Goal: Transaction & Acquisition: Download file/media

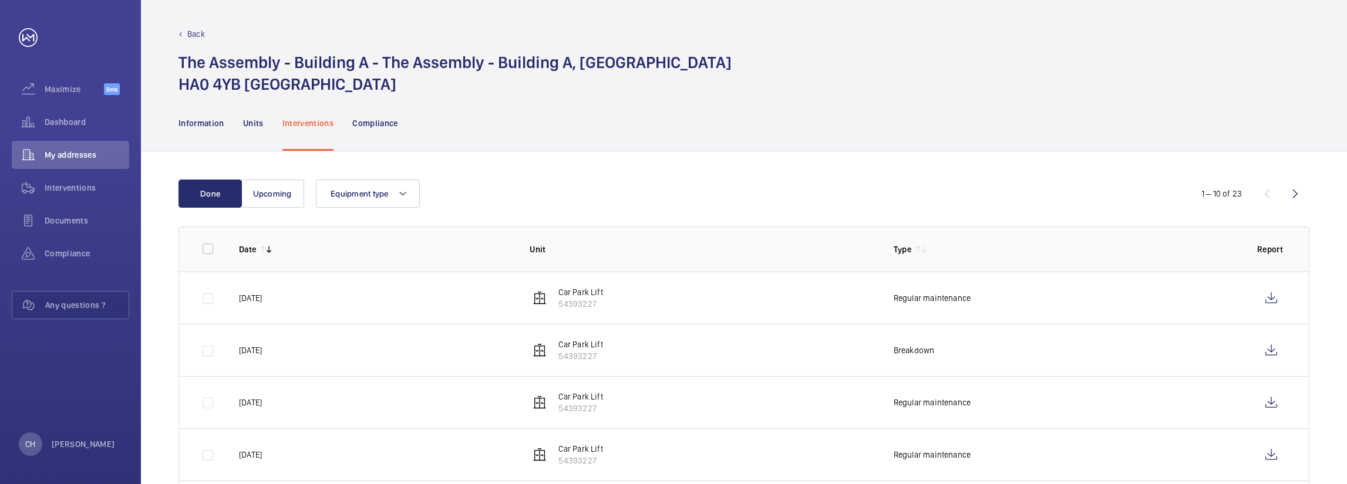
scroll to position [59, 0]
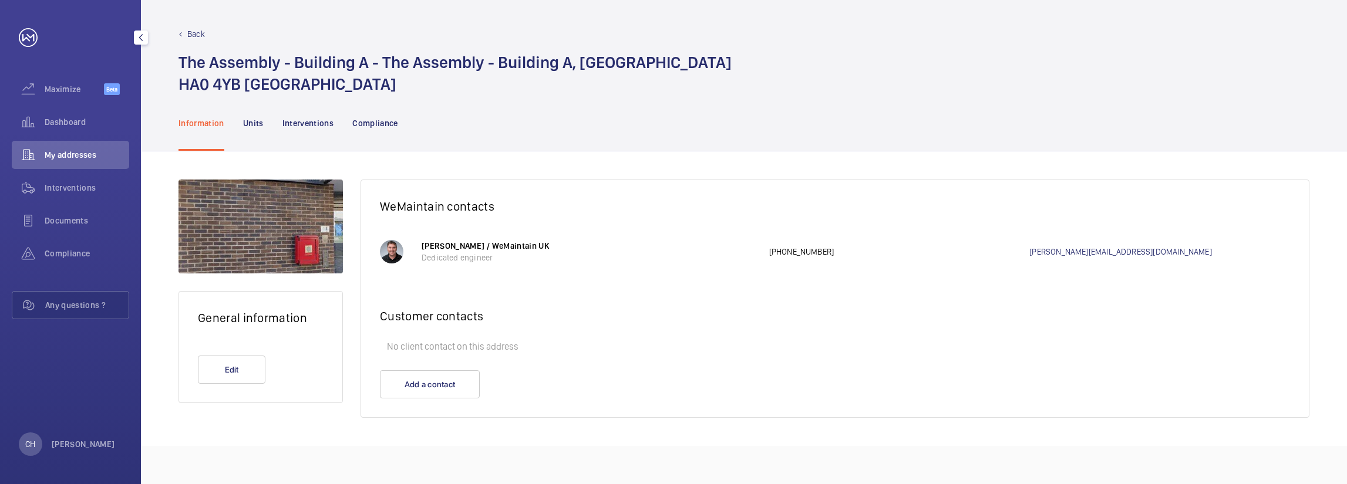
click at [81, 170] on div "My addresses" at bounding box center [70, 157] width 117 height 33
click at [70, 151] on span "My addresses" at bounding box center [87, 155] width 85 height 12
click at [250, 124] on p "Units" at bounding box center [253, 123] width 21 height 12
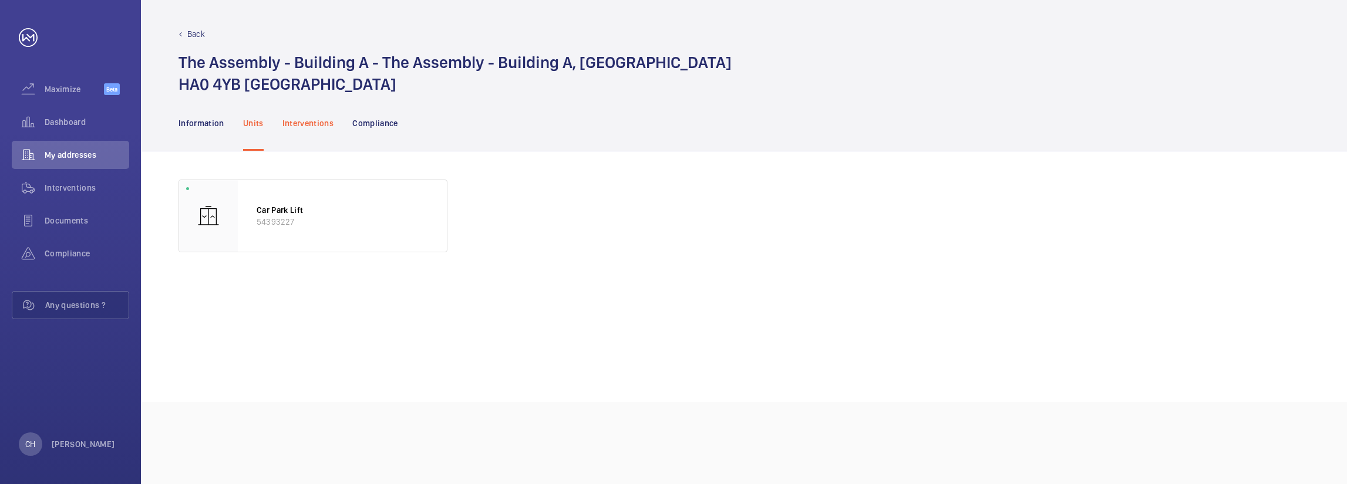
click at [297, 128] on p "Interventions" at bounding box center [308, 123] width 52 height 12
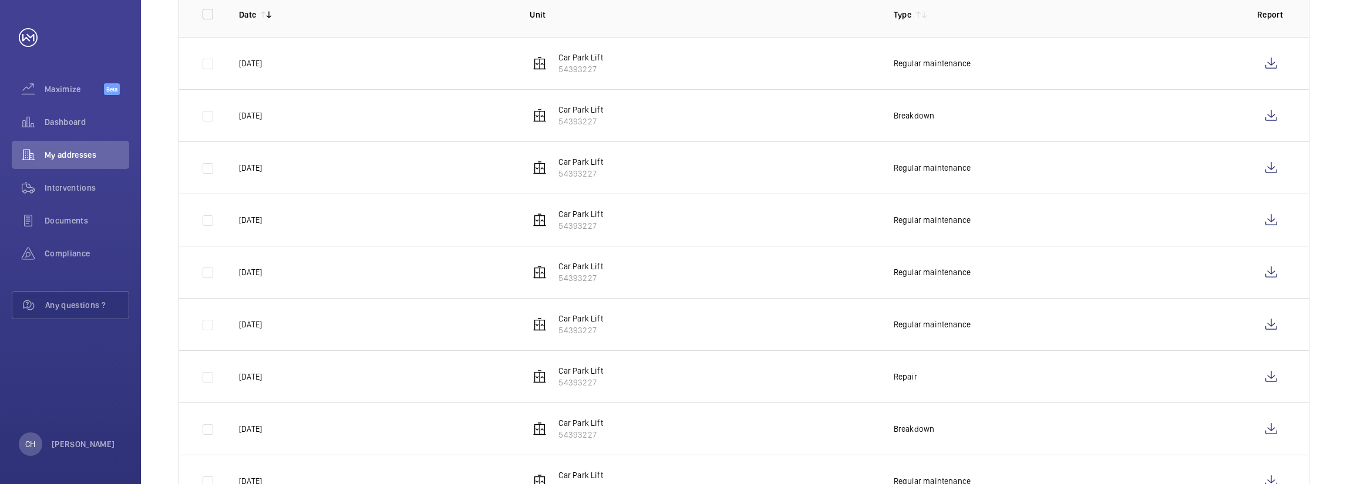
scroll to position [294, 0]
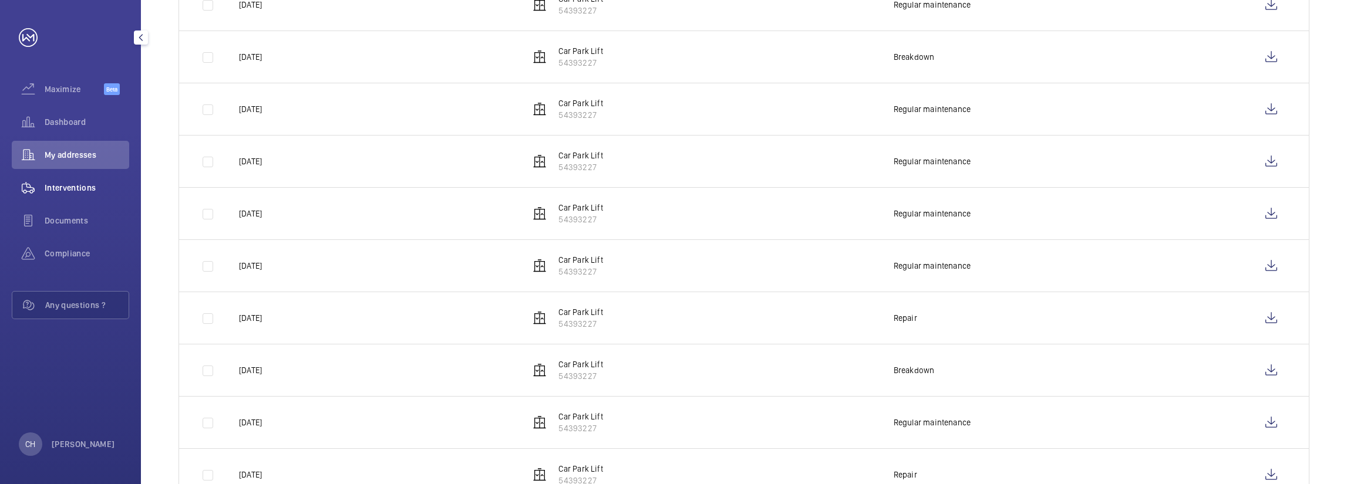
click at [85, 197] on div "Interventions" at bounding box center [70, 188] width 117 height 28
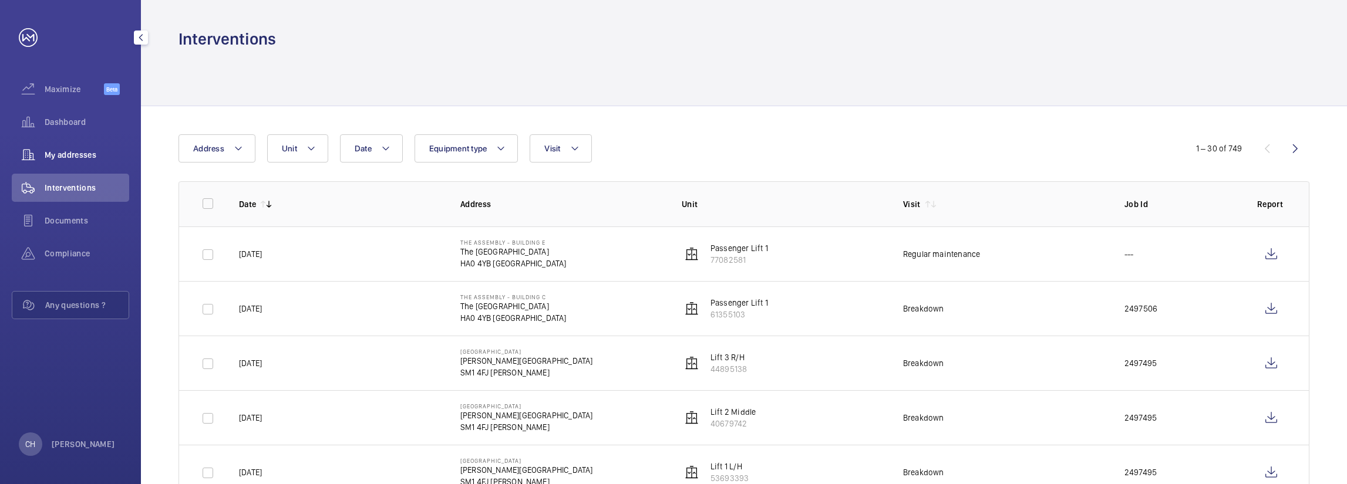
click at [87, 161] on div "My addresses" at bounding box center [70, 155] width 117 height 28
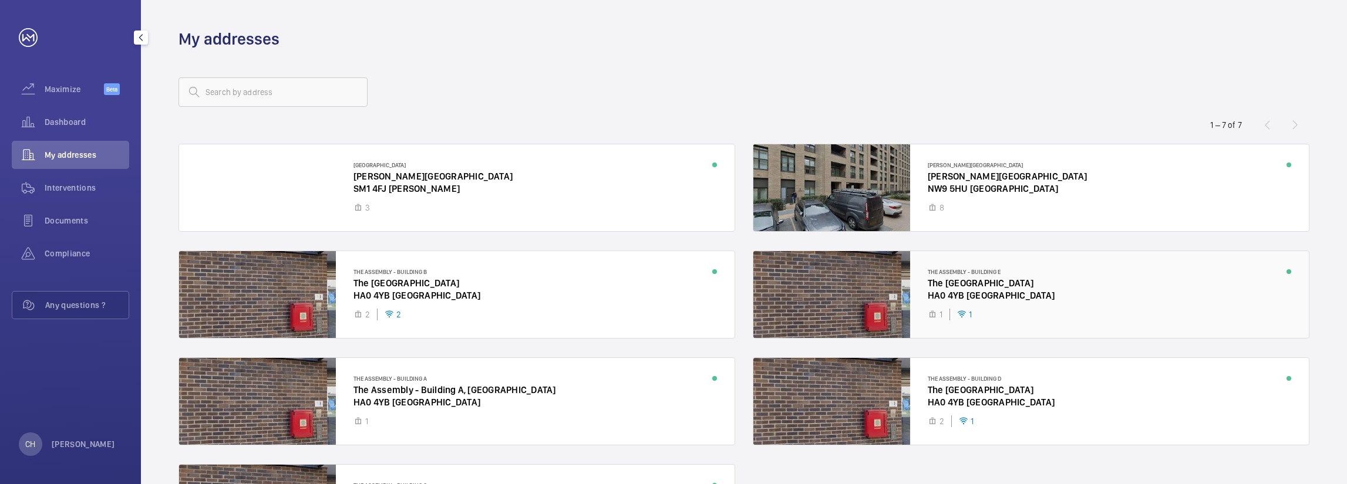
scroll to position [117, 0]
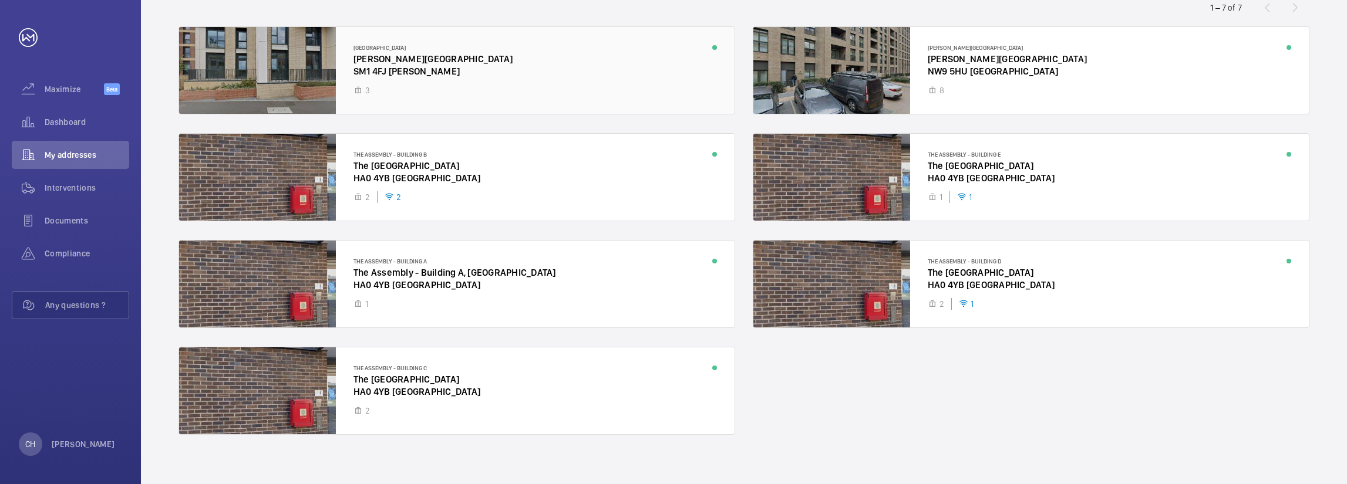
click at [533, 59] on div at bounding box center [456, 70] width 555 height 87
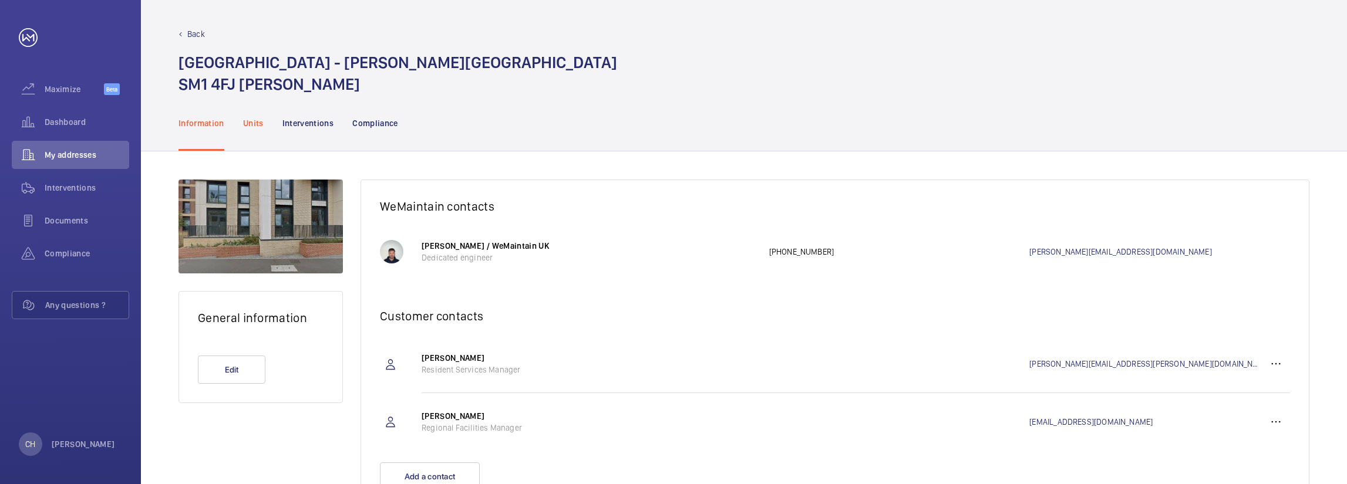
click at [245, 119] on p "Units" at bounding box center [253, 123] width 21 height 12
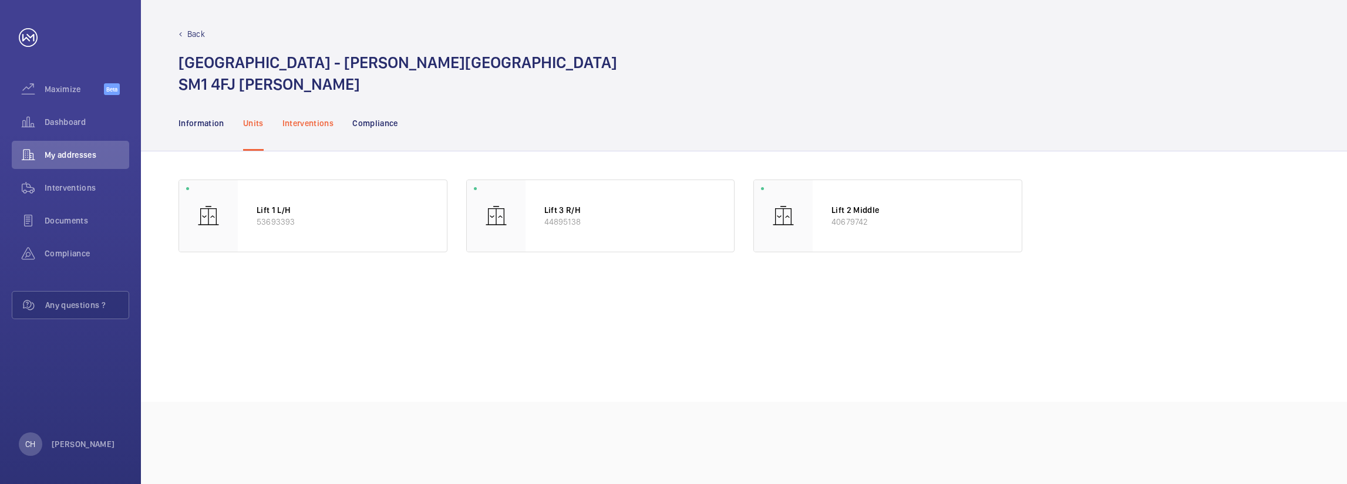
click at [303, 120] on p "Interventions" at bounding box center [308, 123] width 52 height 12
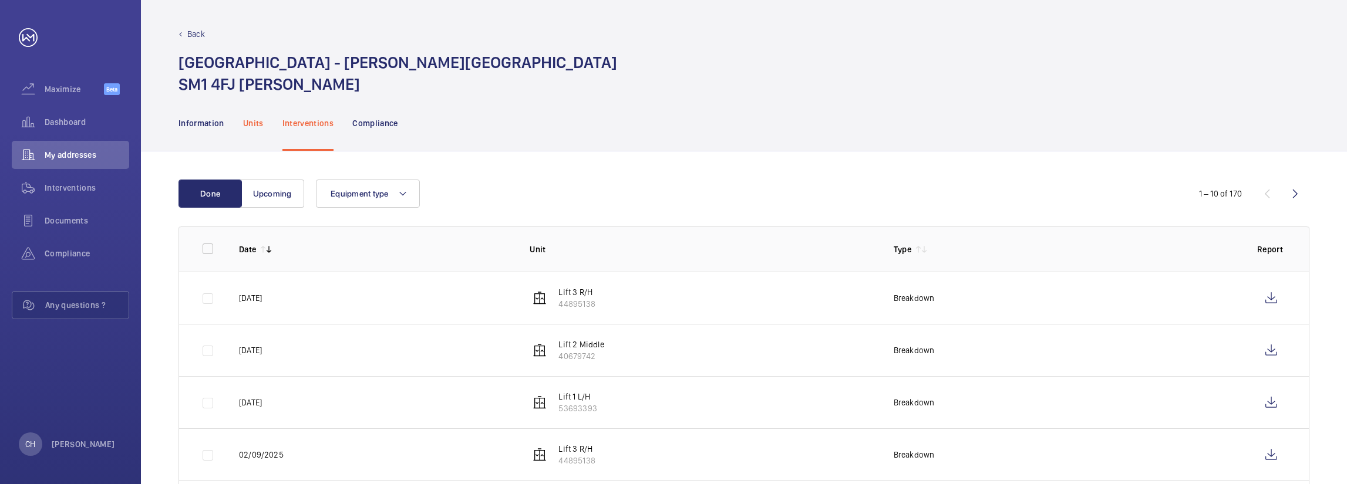
click at [255, 129] on div "Units" at bounding box center [253, 123] width 21 height 56
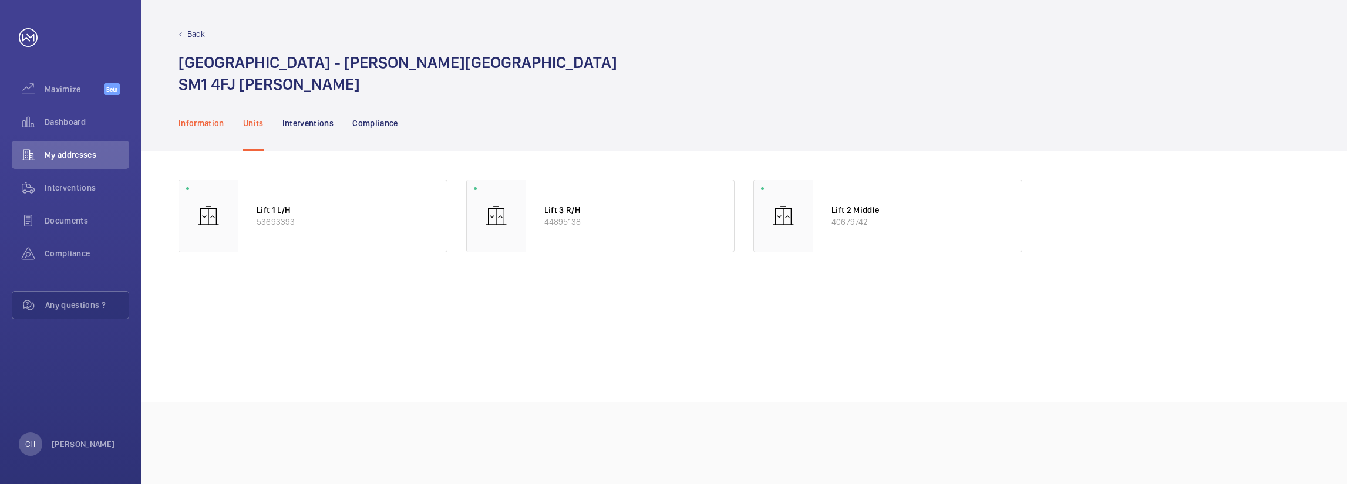
click at [199, 127] on p "Information" at bounding box center [201, 123] width 46 height 12
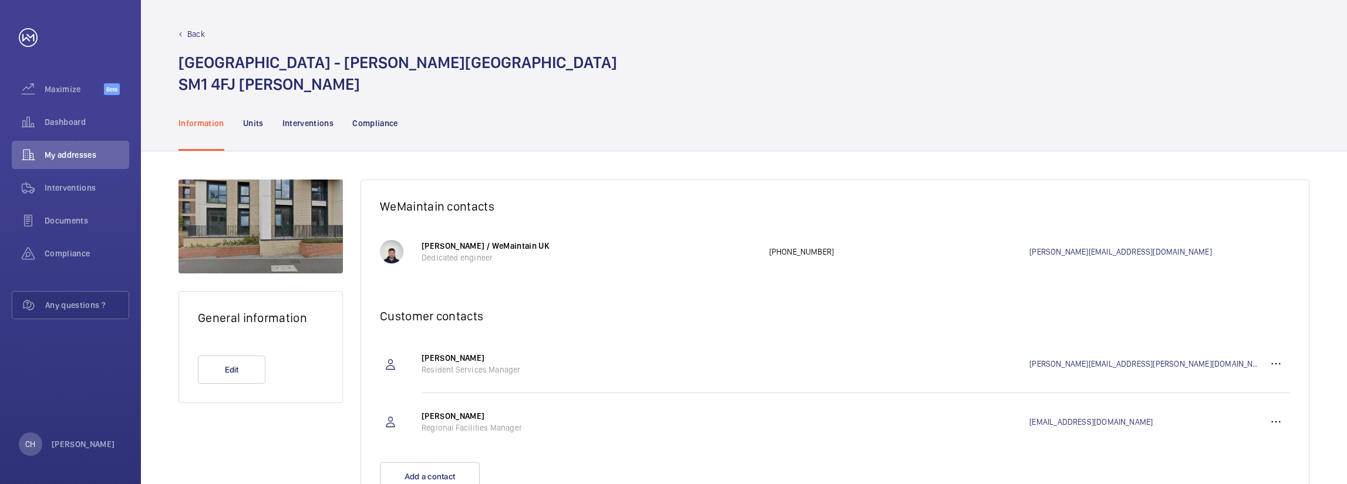
click at [266, 123] on nav "Information Units Interventions Compliance" at bounding box center [288, 123] width 220 height 56
click at [265, 123] on nav "Information Units Interventions Compliance" at bounding box center [288, 123] width 220 height 56
click at [255, 120] on p "Units" at bounding box center [253, 123] width 21 height 12
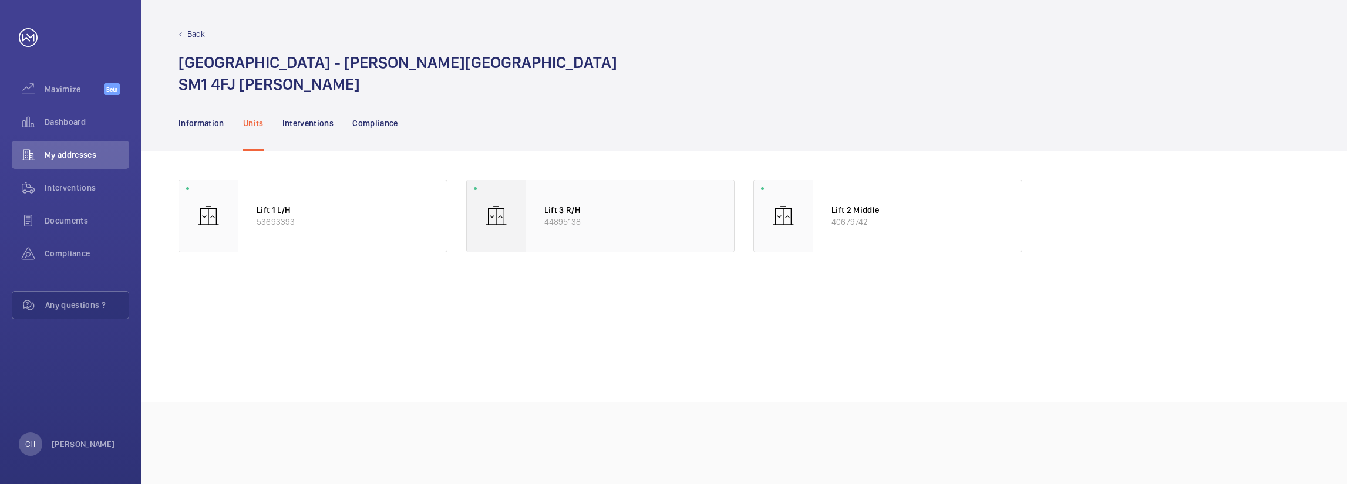
click at [585, 234] on div "Lift 3 R/H 44895138" at bounding box center [629, 216] width 209 height 72
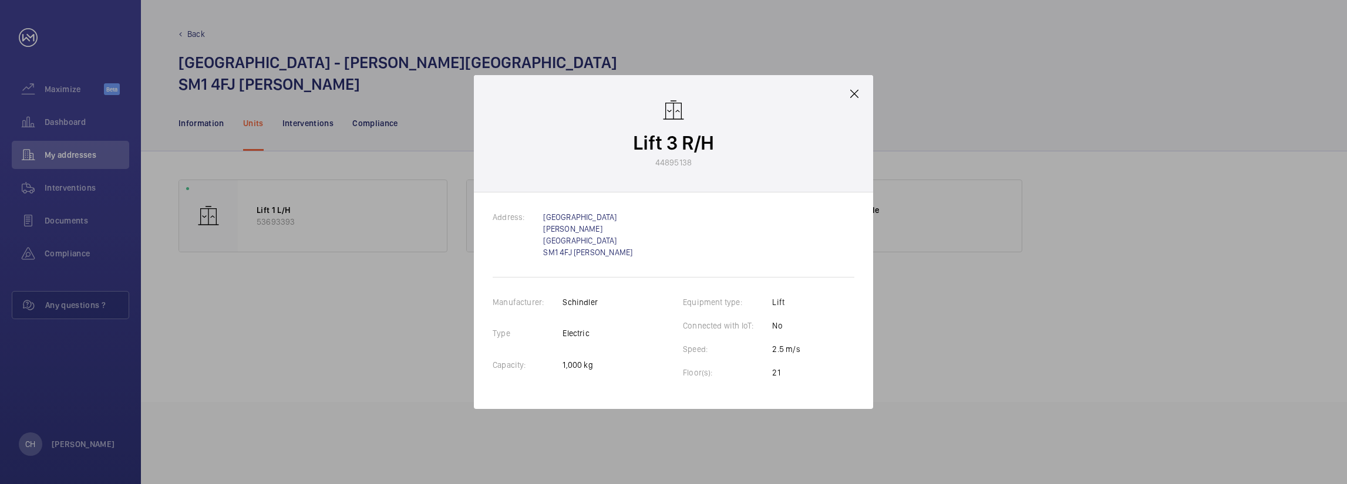
click at [862, 101] on div "Lift 3 R/H 44895138" at bounding box center [673, 133] width 399 height 117
click at [850, 93] on mat-icon at bounding box center [854, 94] width 14 height 14
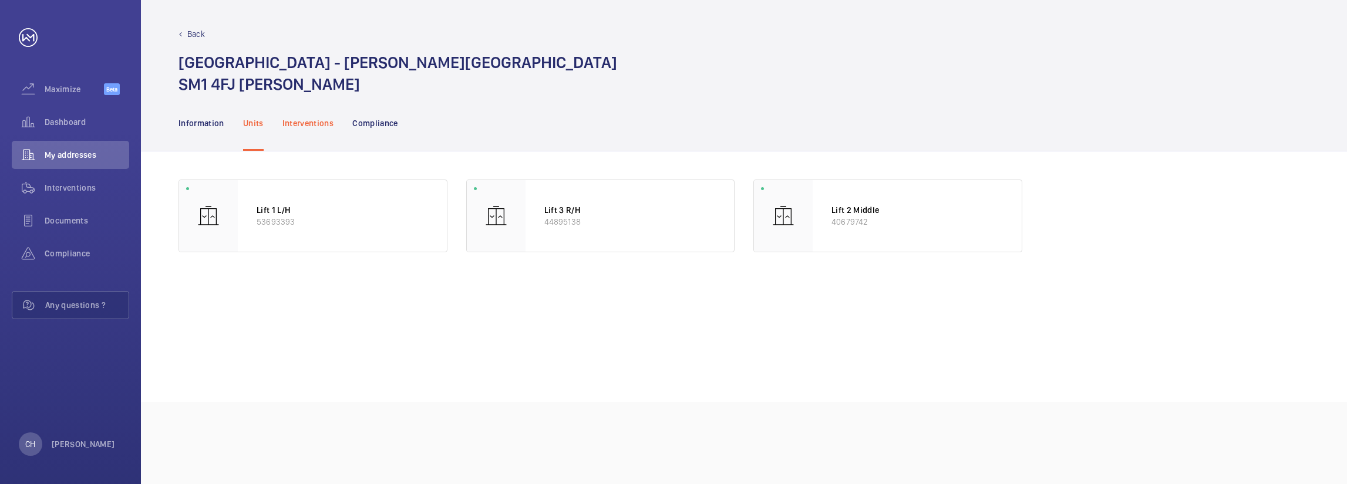
click at [325, 139] on div "Interventions" at bounding box center [308, 123] width 52 height 56
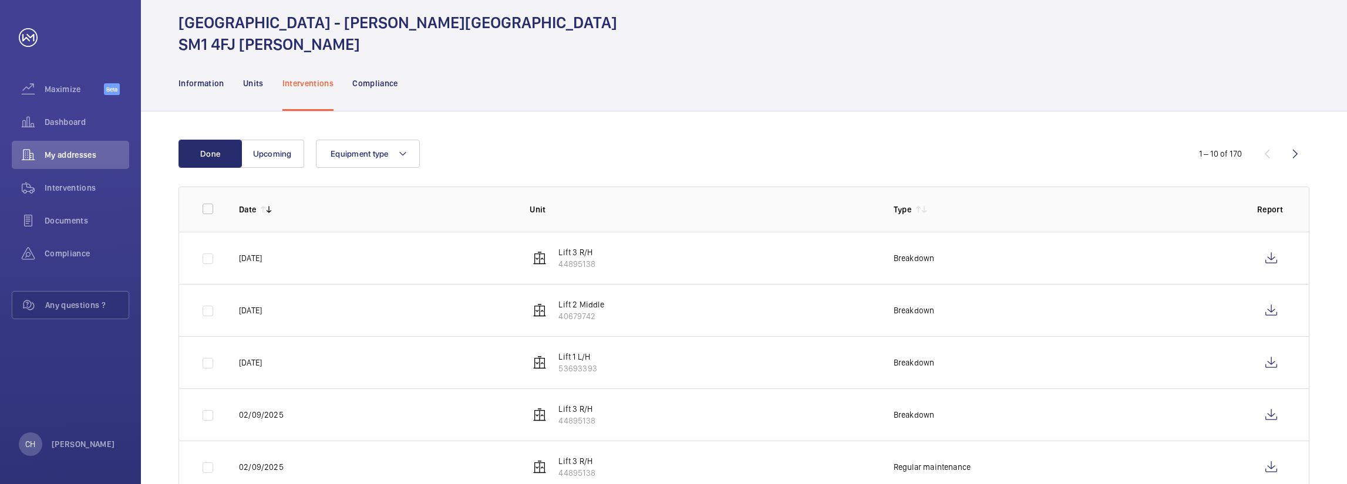
scroll to position [59, 0]
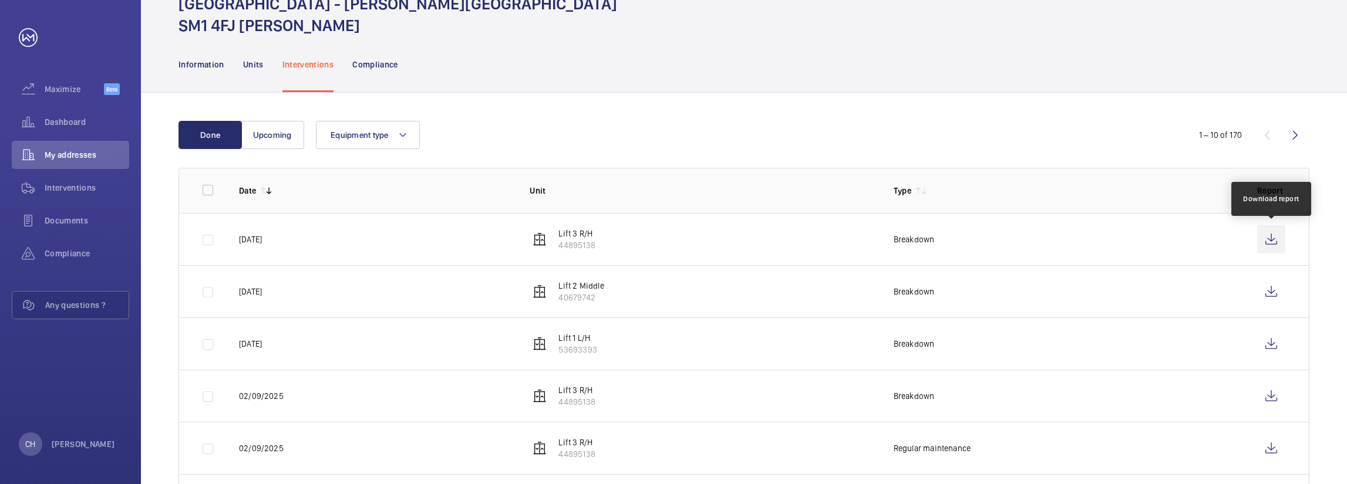
click at [1284, 240] on wm-front-icon-button at bounding box center [1271, 239] width 28 height 28
